Goal: Task Accomplishment & Management: Manage account settings

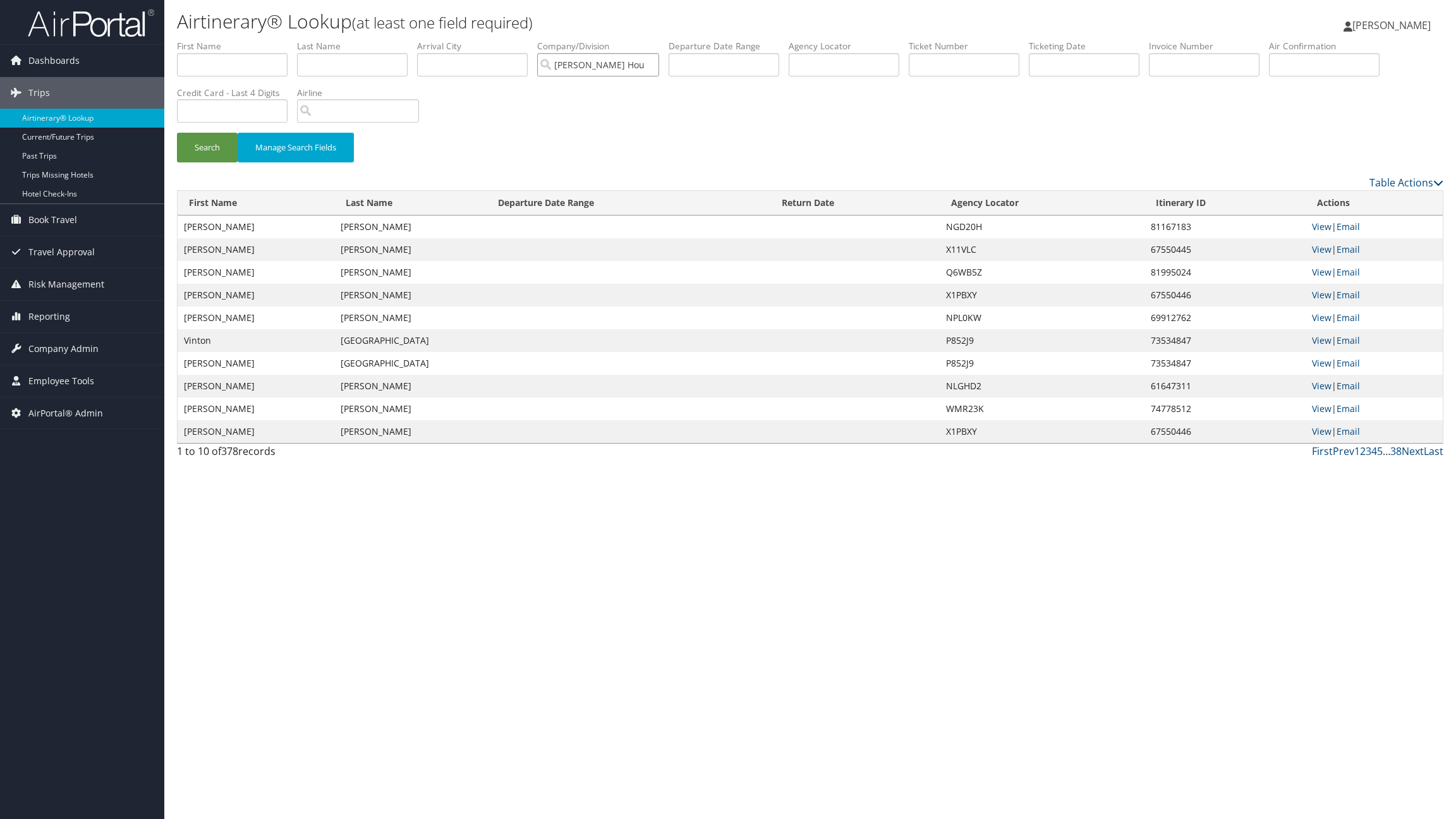
click at [657, 64] on input "Danielle Rocket House Account" at bounding box center [598, 65] width 122 height 24
click at [809, 59] on input "text" at bounding box center [844, 65] width 111 height 24
paste input "OXYHBQ"
type input "OXYHBQ"
click at [206, 147] on button "Search" at bounding box center [208, 147] width 61 height 30
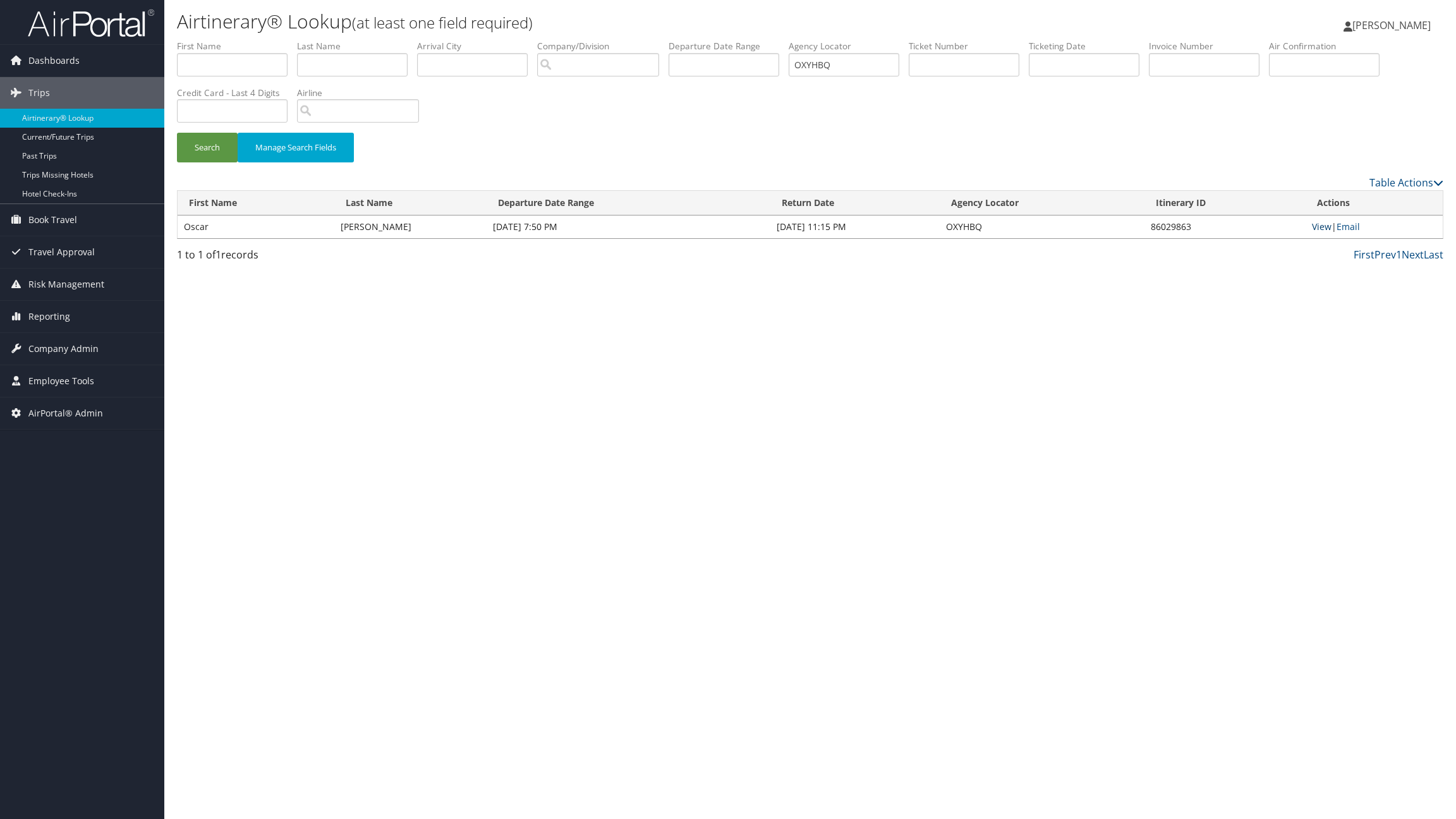
click at [1320, 229] on link "View" at bounding box center [1322, 226] width 19 height 12
click at [591, 154] on div "Search Manage Search Fields" at bounding box center [810, 154] width 1285 height 42
click at [611, 58] on input "search" at bounding box center [598, 65] width 122 height 24
paste input "9177444335"
click at [600, 84] on div "Easy Flyers (9177444335)" at bounding box center [617, 89] width 144 height 12
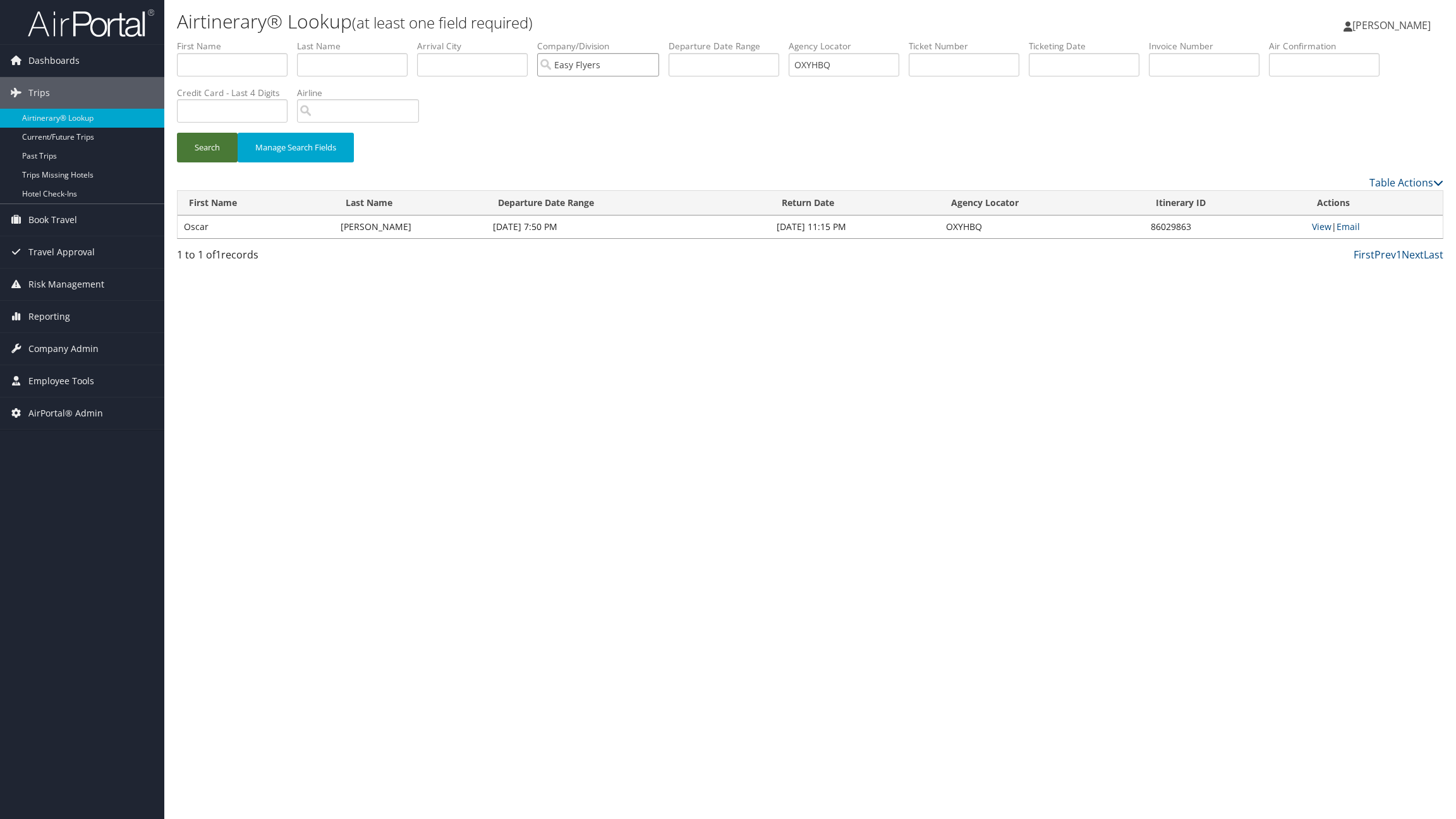
type input "Easy Flyers"
click at [202, 143] on button "Search" at bounding box center [208, 147] width 61 height 30
click at [40, 377] on span "Employee Tools" at bounding box center [61, 381] width 66 height 32
click at [56, 582] on span "AirPortal® Admin" at bounding box center [66, 584] width 75 height 32
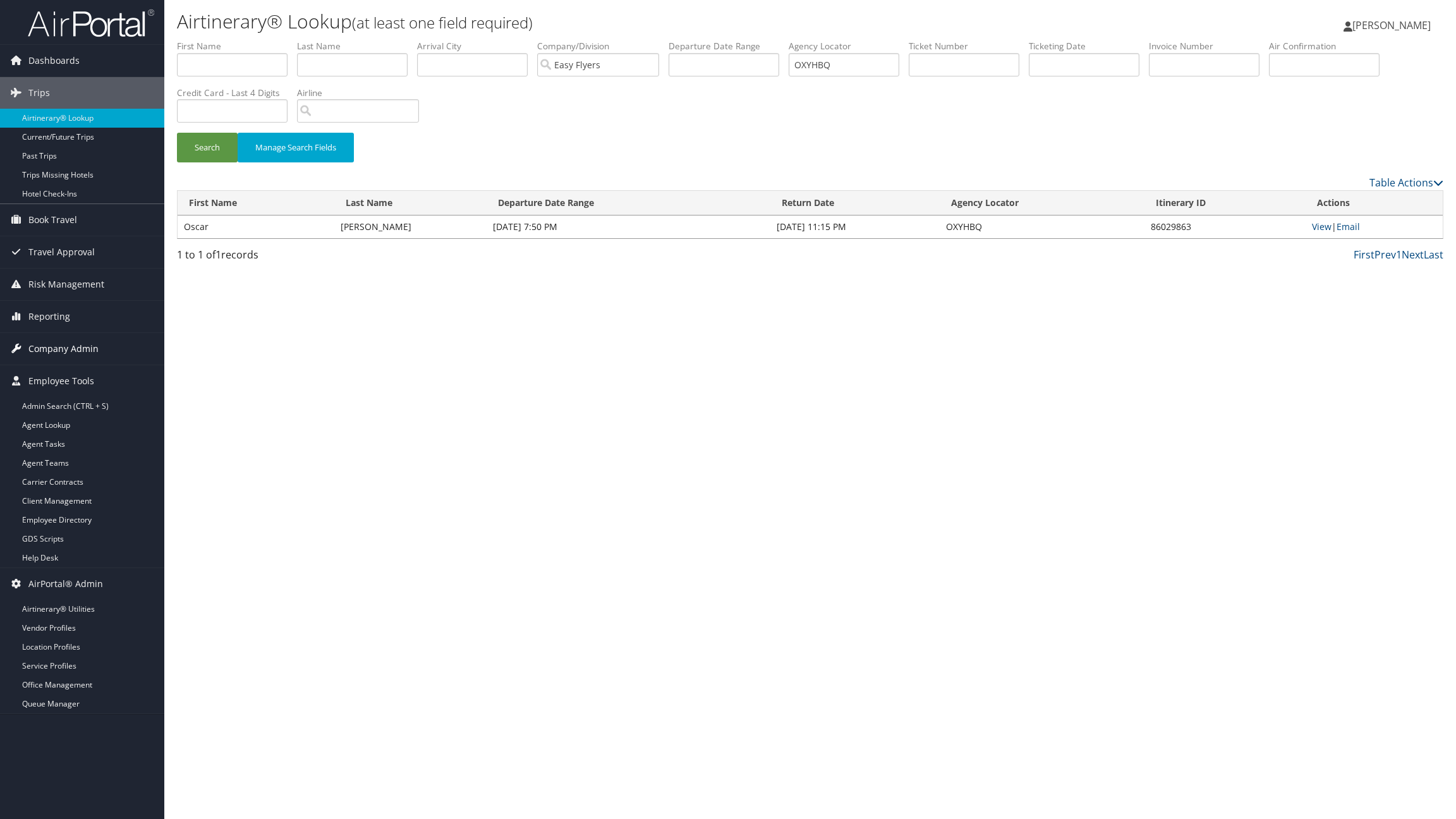
click at [55, 351] on span "Company Admin" at bounding box center [63, 349] width 70 height 32
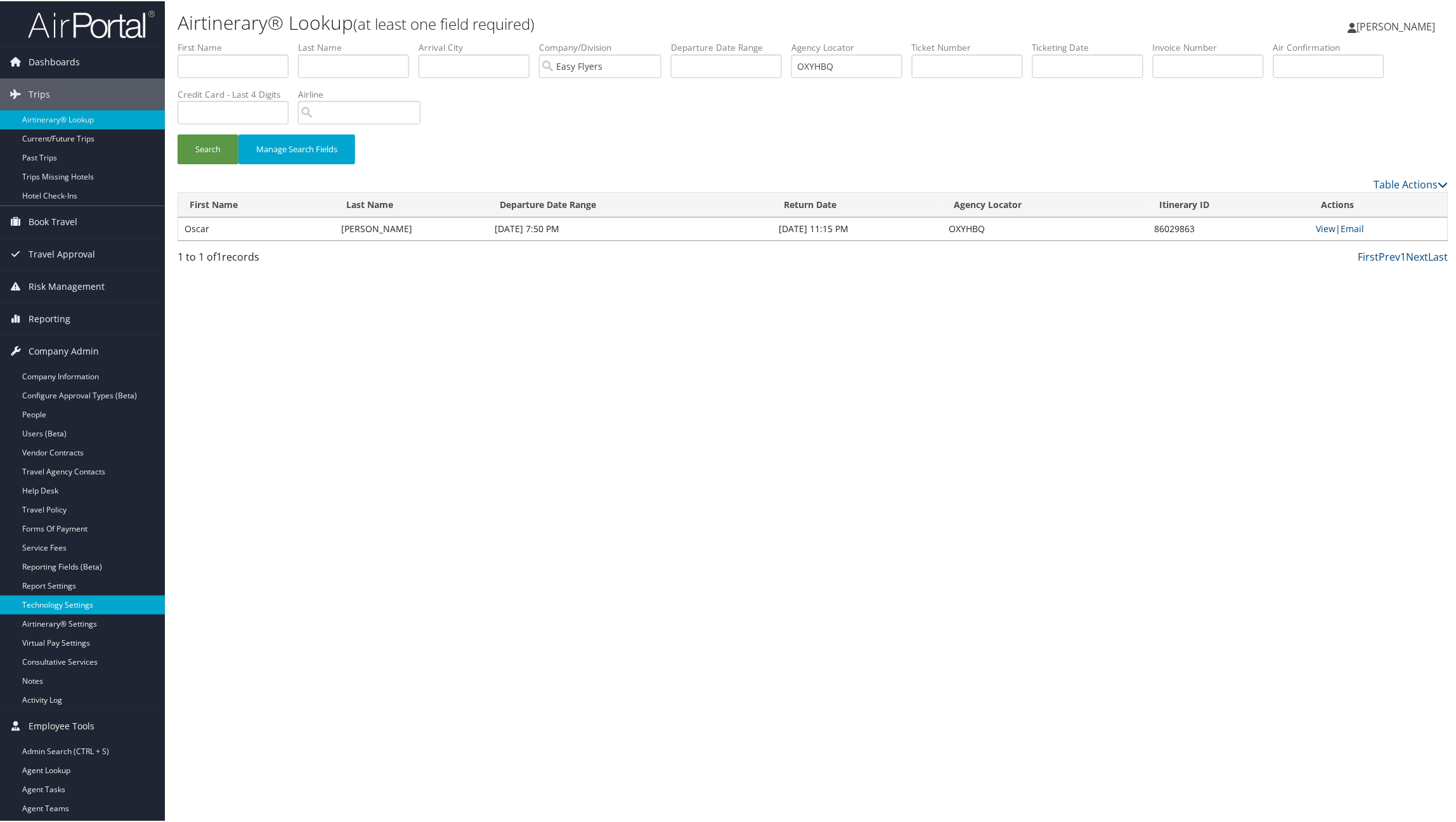
click at [31, 603] on link "Technology Settings" at bounding box center [82, 604] width 165 height 19
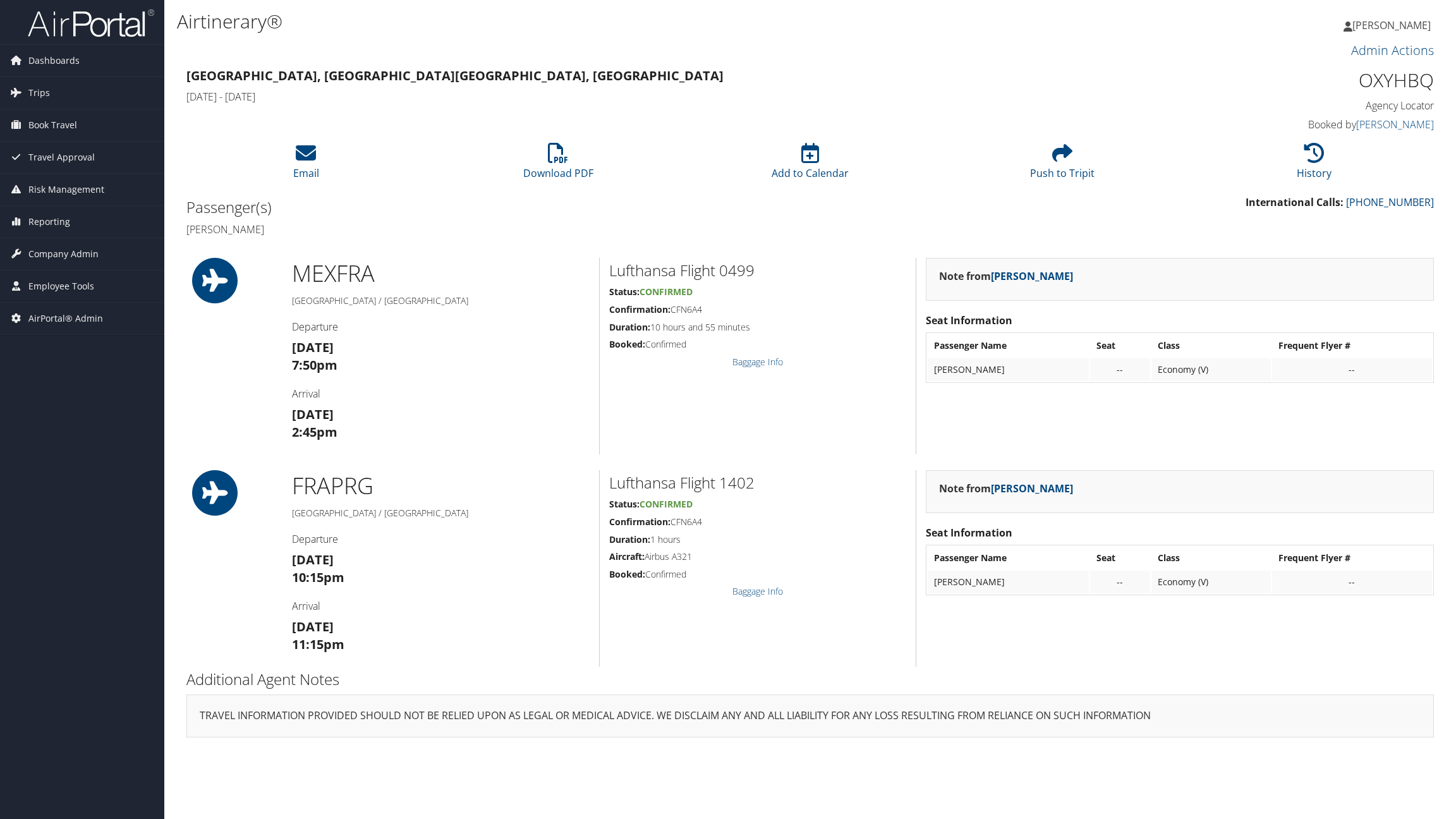
click at [833, 335] on div "Lufthansa Flight 0499 Status: Confirmed Confirmation: CFN6A4 Duration: 10 hours…" at bounding box center [757, 357] width 316 height 197
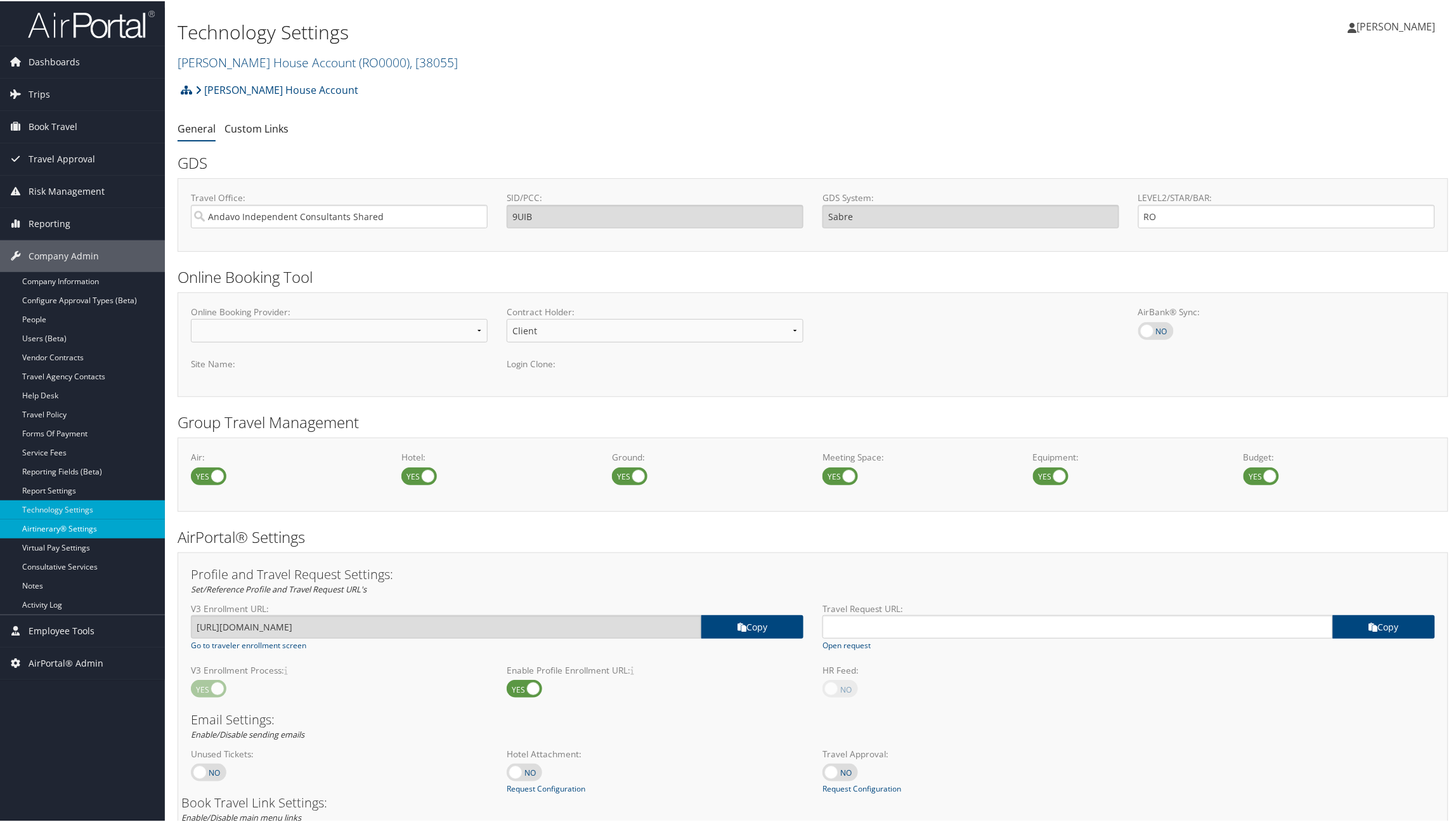
click at [36, 523] on link "Airtinerary® Settings" at bounding box center [82, 527] width 165 height 19
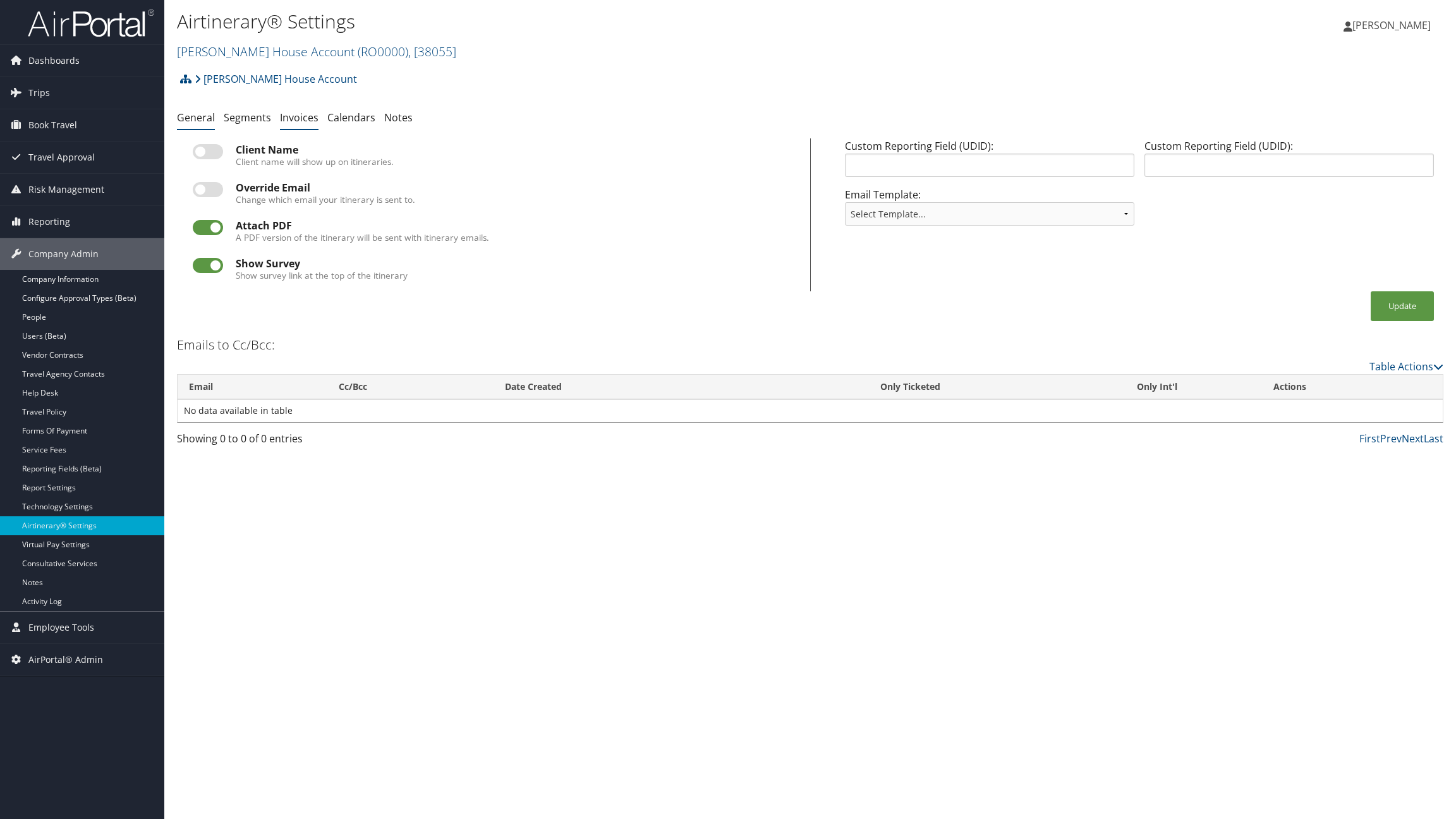
click at [304, 116] on link "Invoices" at bounding box center [299, 118] width 39 height 14
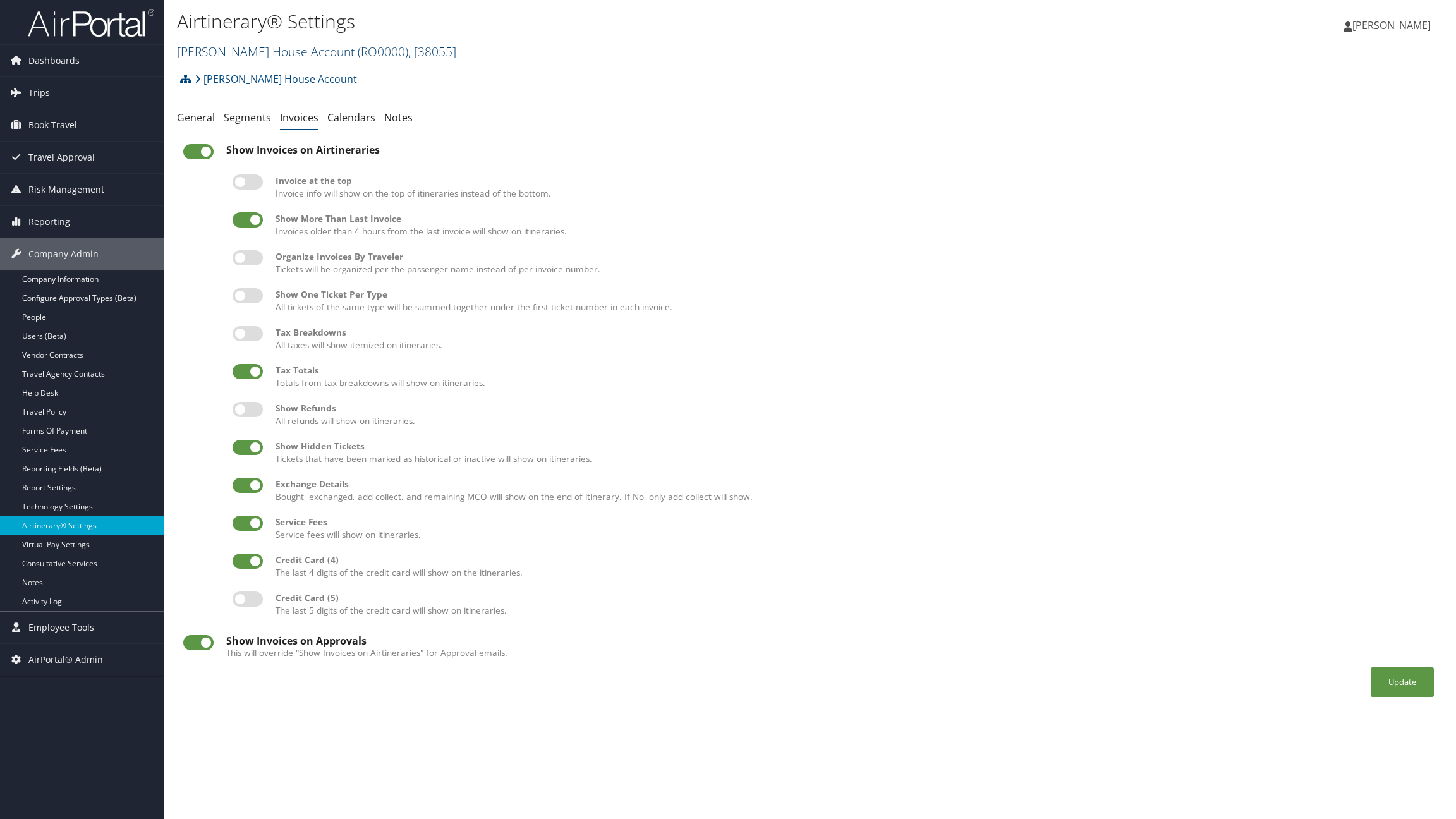
click at [289, 47] on link "Rocksann Boardman House Account ( RO0000 ) , [ 38055 ]" at bounding box center [317, 51] width 280 height 17
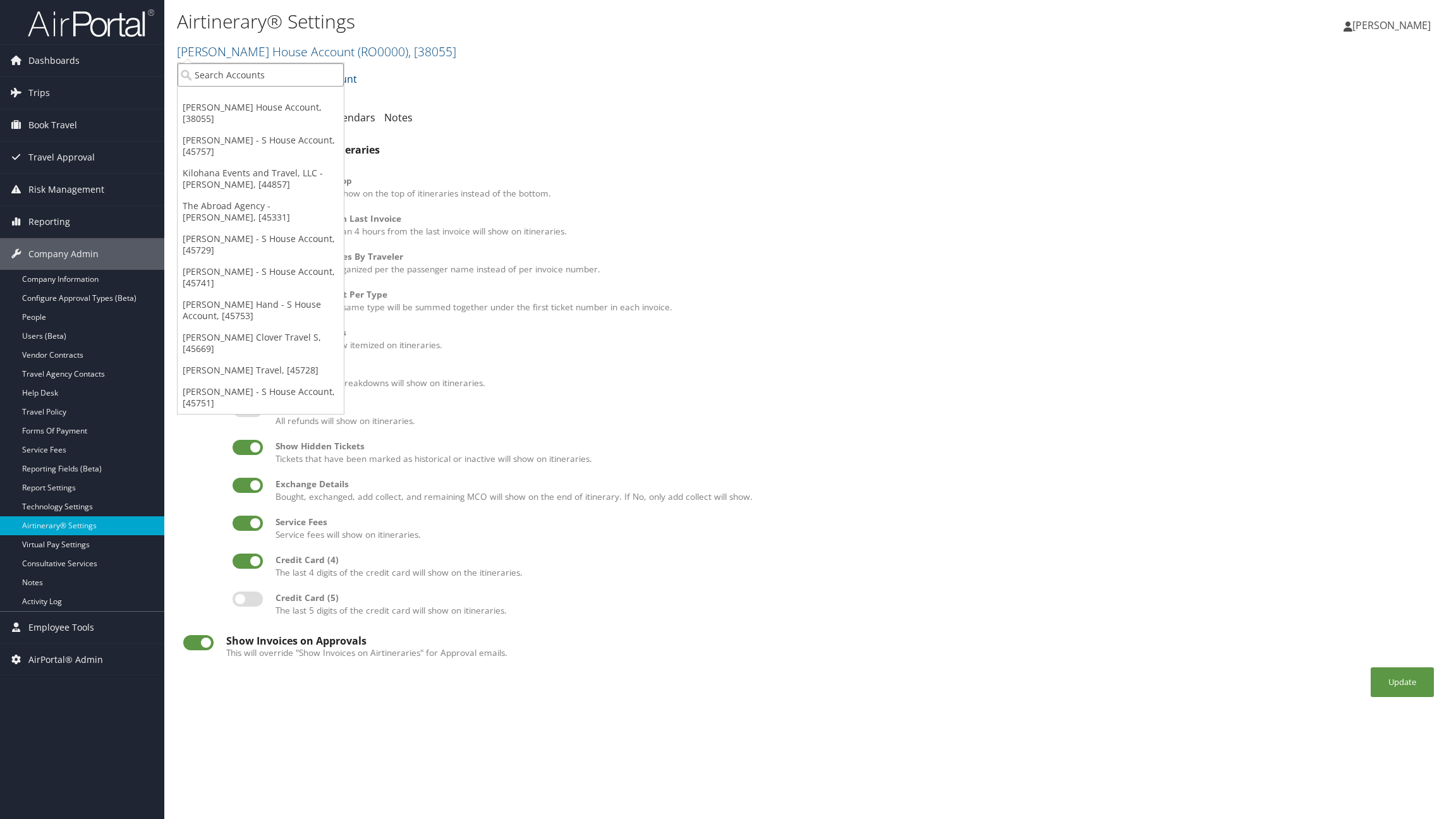
click at [274, 73] on input "search" at bounding box center [261, 75] width 166 height 24
paste input "9177444335"
type input "9177444335"
click at [247, 108] on div "Division" at bounding box center [272, 109] width 202 height 11
